Goal: Navigation & Orientation: Find specific page/section

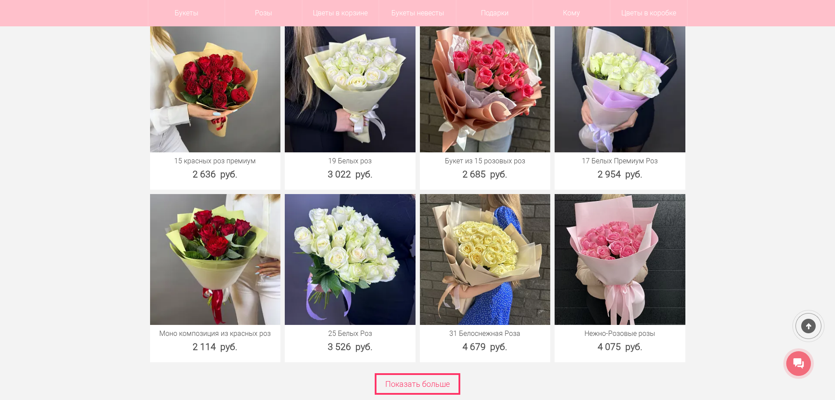
scroll to position [2763, 0]
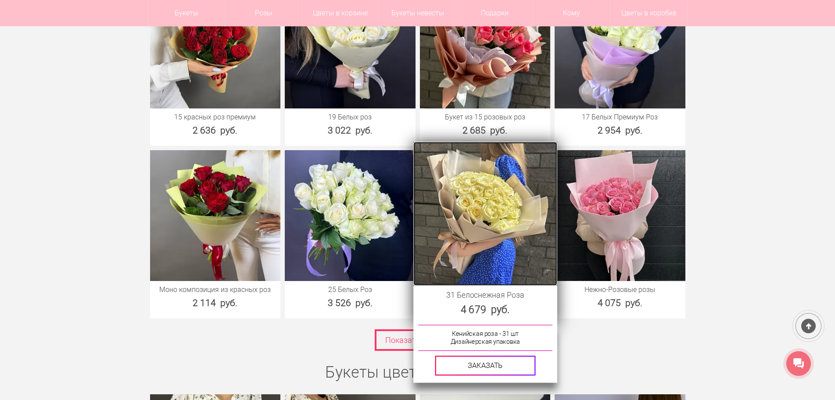
click at [496, 200] on img at bounding box center [484, 213] width 143 height 143
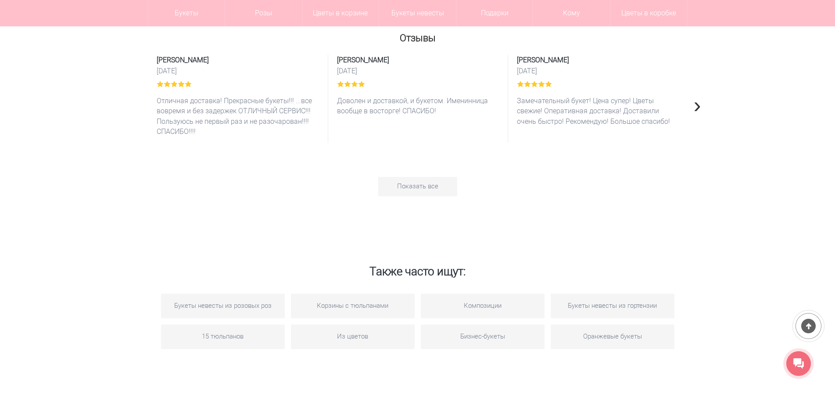
scroll to position [1316, 0]
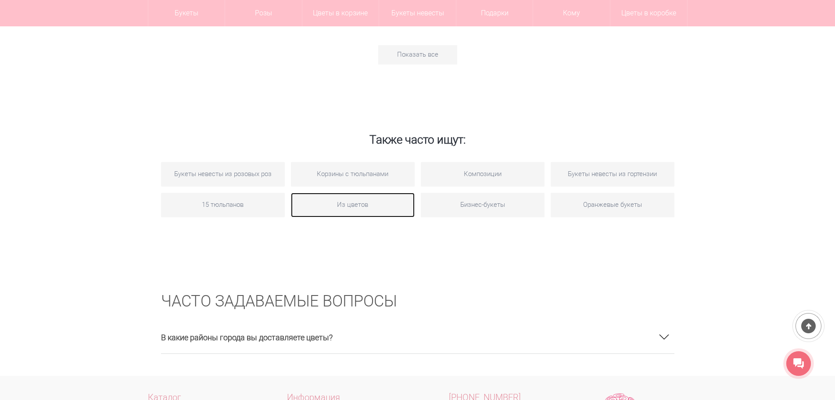
click at [354, 194] on link "Из цветов" at bounding box center [353, 205] width 124 height 25
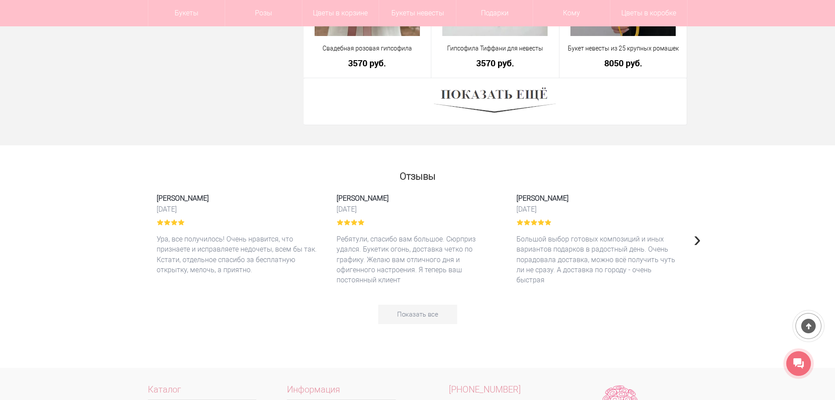
scroll to position [2587, 0]
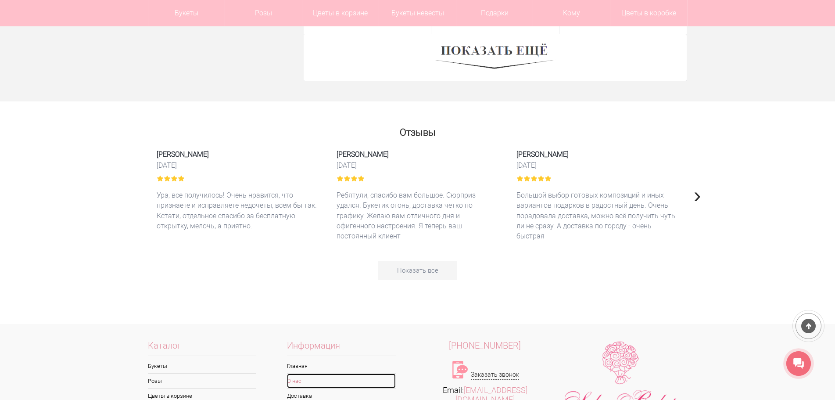
click at [354, 378] on link "О нас" at bounding box center [341, 380] width 109 height 14
